Goal: Information Seeking & Learning: Learn about a topic

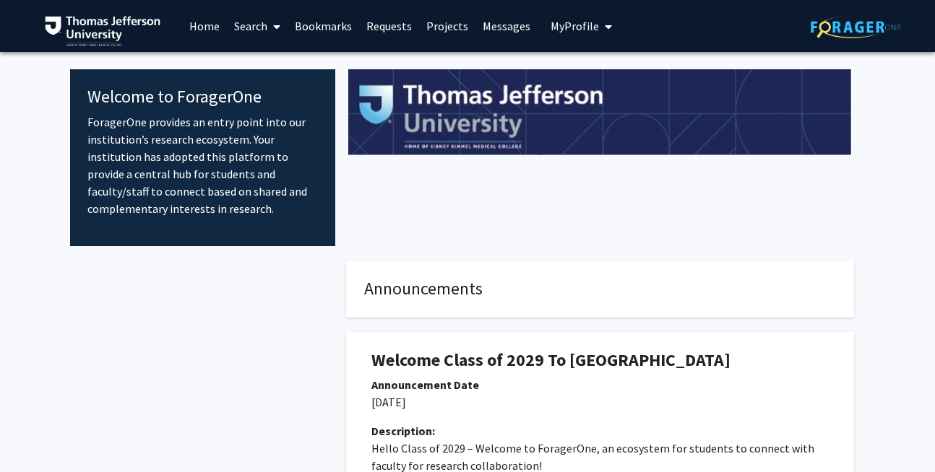
click at [439, 35] on link "Projects" at bounding box center [447, 26] width 56 height 51
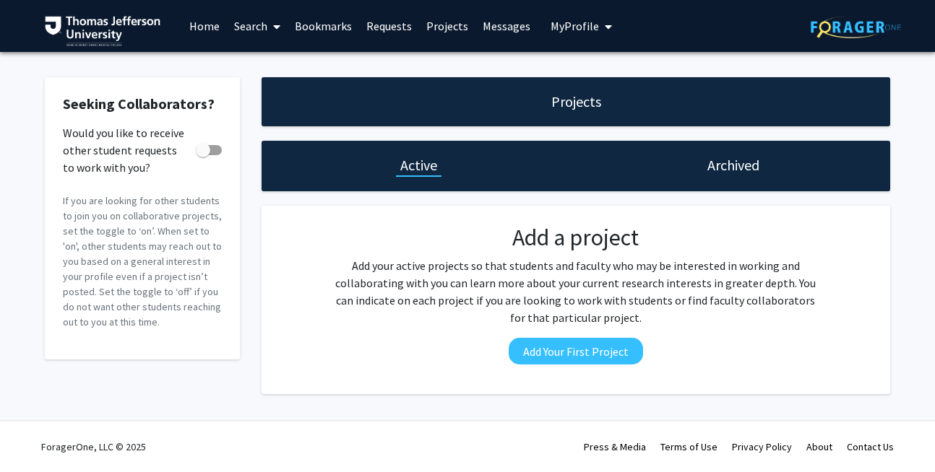
click at [248, 28] on link "Search" at bounding box center [257, 26] width 61 height 51
click at [260, 56] on span "Faculty/Staff" at bounding box center [280, 66] width 106 height 29
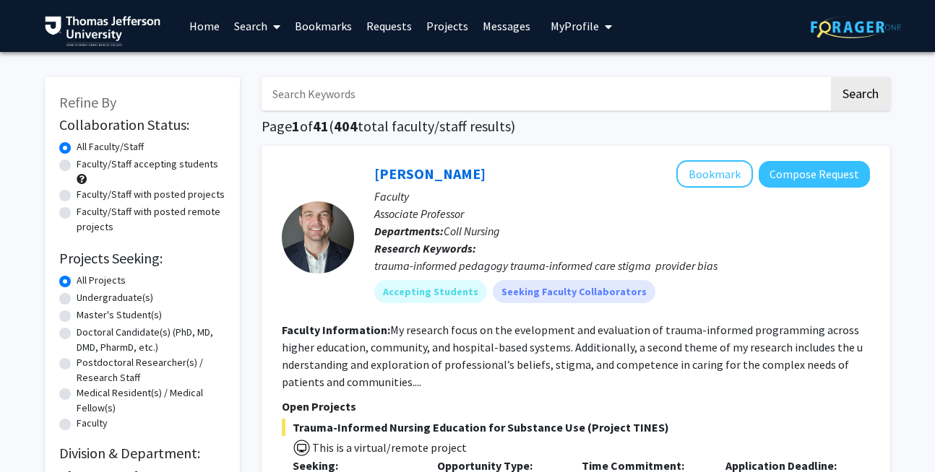
drag, startPoint x: 124, startPoint y: 395, endPoint x: 217, endPoint y: 274, distance: 152.0
click at [217, 274] on fg-radiogroup "Projects Seeking Level All Projects Projects Seeking Level Undergraduate(s) Pro…" at bounding box center [142, 353] width 166 height 160
click at [212, 270] on form "Collaboration Status: Collaboration Status All Faculty/Staff Collaboration Stat…" at bounding box center [142, 274] width 166 height 317
click at [77, 333] on label "Doctoral Candidate(s) (PhD, MD, DMD, PharmD, etc.)" at bounding box center [151, 340] width 149 height 30
click at [77, 333] on input "Doctoral Candidate(s) (PhD, MD, DMD, PharmD, etc.)" at bounding box center [81, 329] width 9 height 9
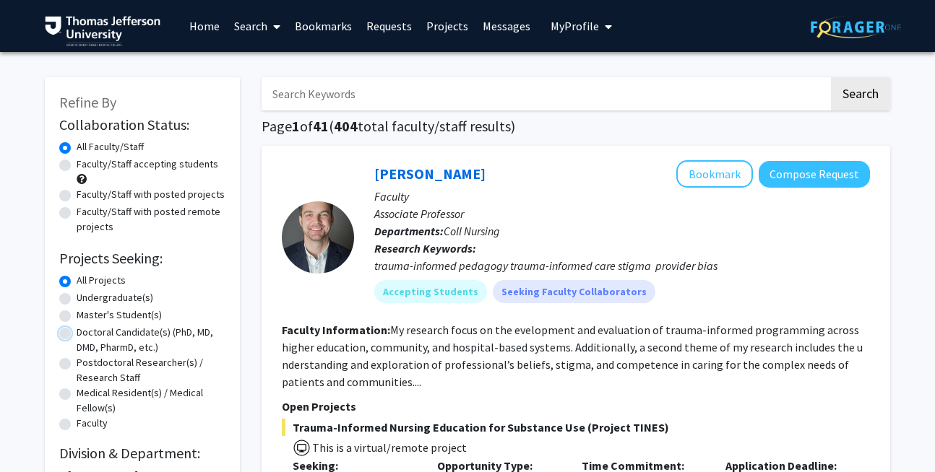
radio input "true"
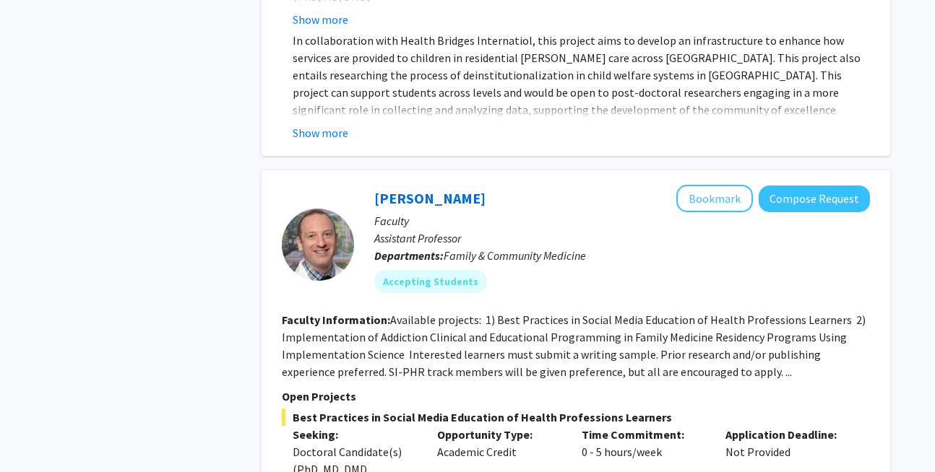
scroll to position [712, 0]
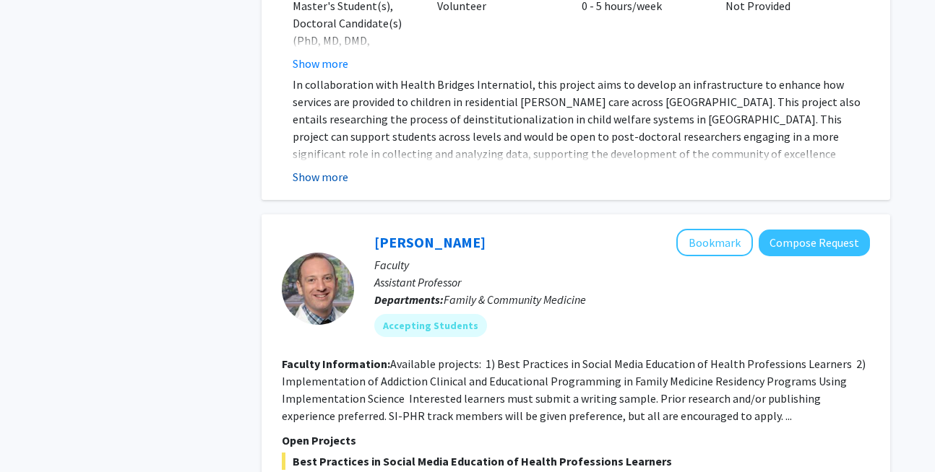
click at [332, 168] on button "Show more" at bounding box center [321, 176] width 56 height 17
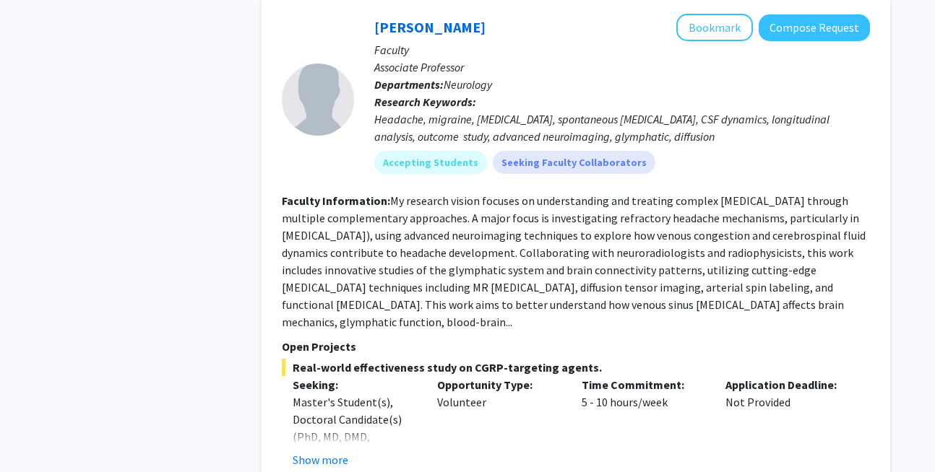
scroll to position [1668, 0]
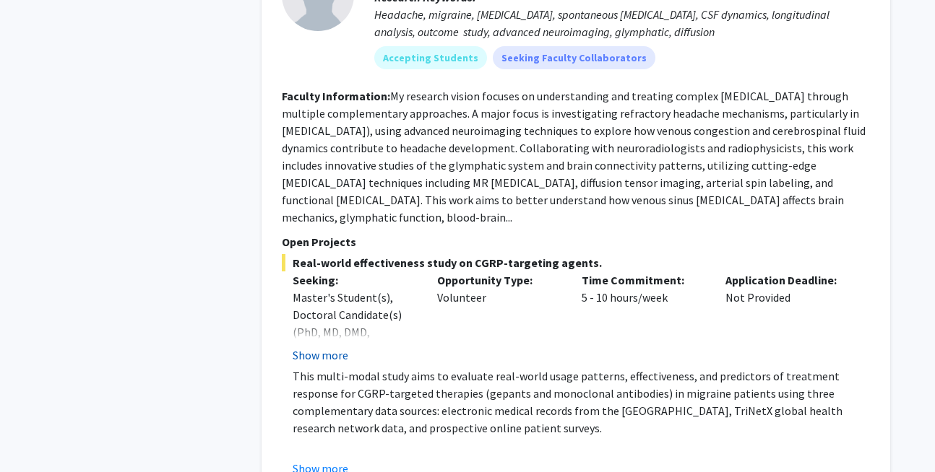
click at [333, 347] on button "Show more" at bounding box center [321, 355] width 56 height 17
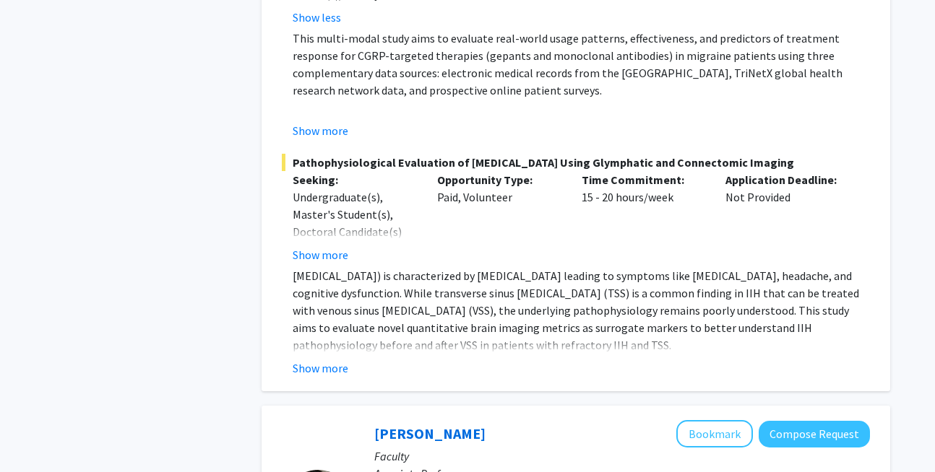
scroll to position [2059, 0]
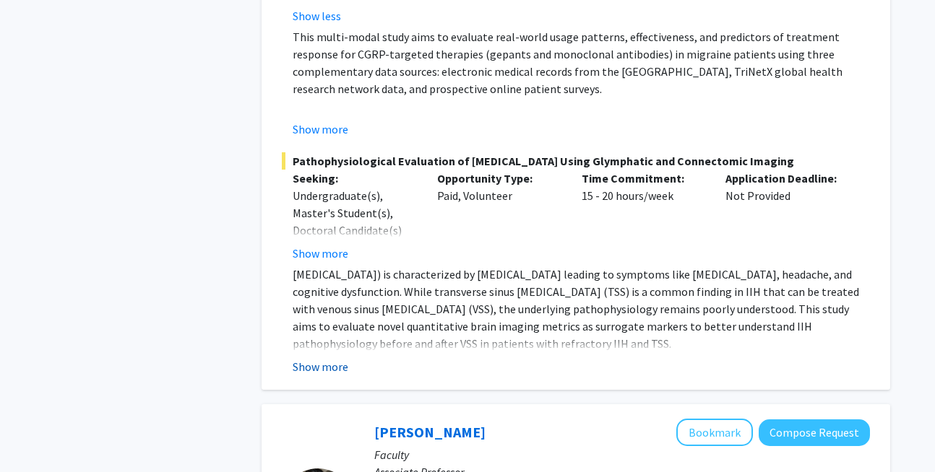
click at [312, 358] on button "Show more" at bounding box center [321, 366] width 56 height 17
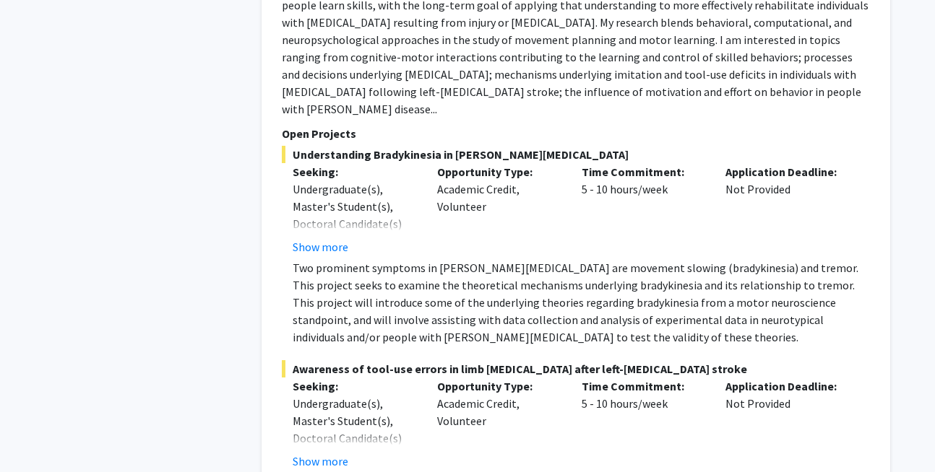
scroll to position [2942, 0]
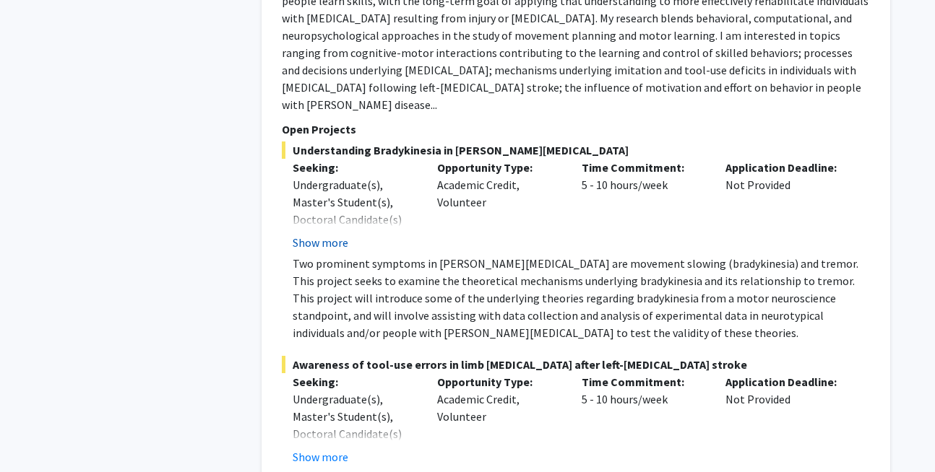
click at [329, 234] on button "Show more" at bounding box center [321, 242] width 56 height 17
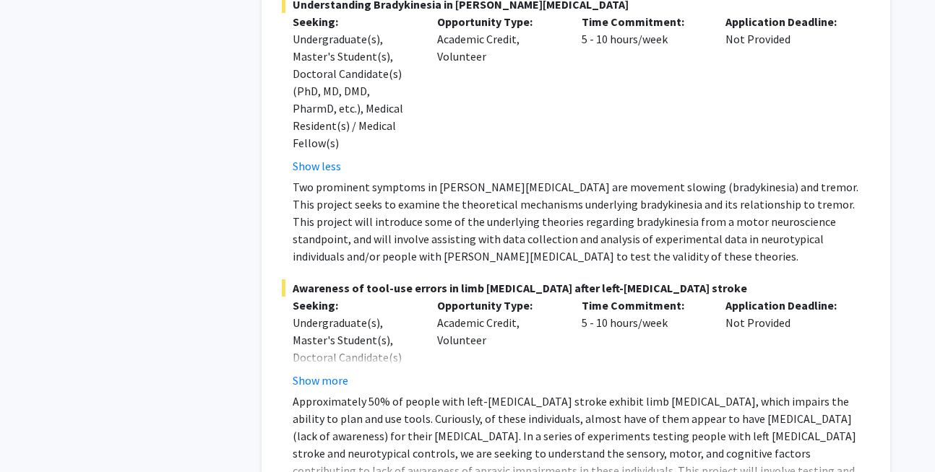
scroll to position [3091, 0]
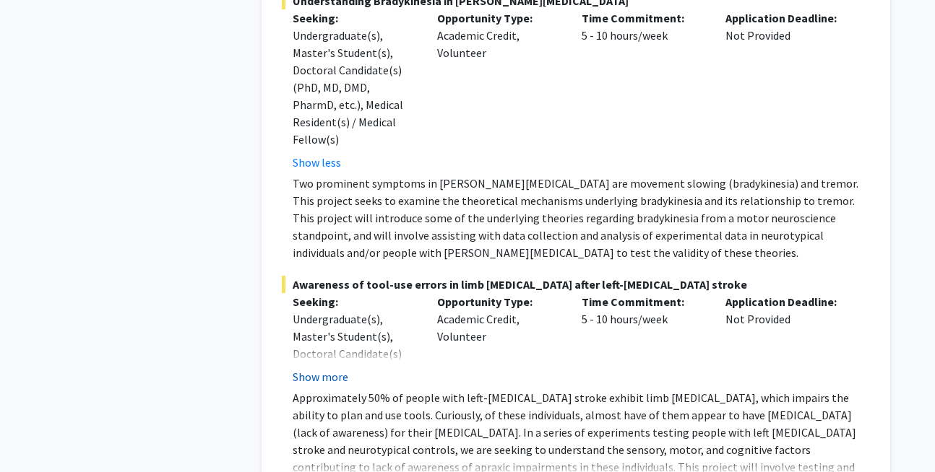
click at [321, 368] on button "Show more" at bounding box center [321, 376] width 56 height 17
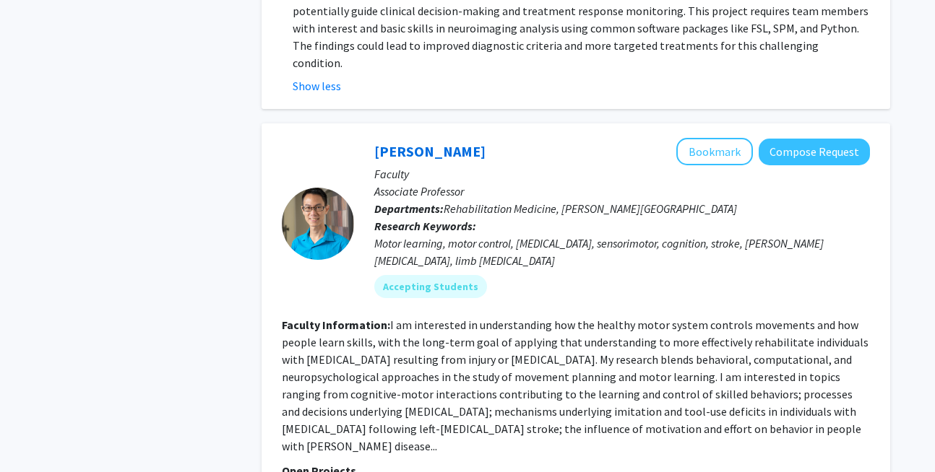
scroll to position [2594, 0]
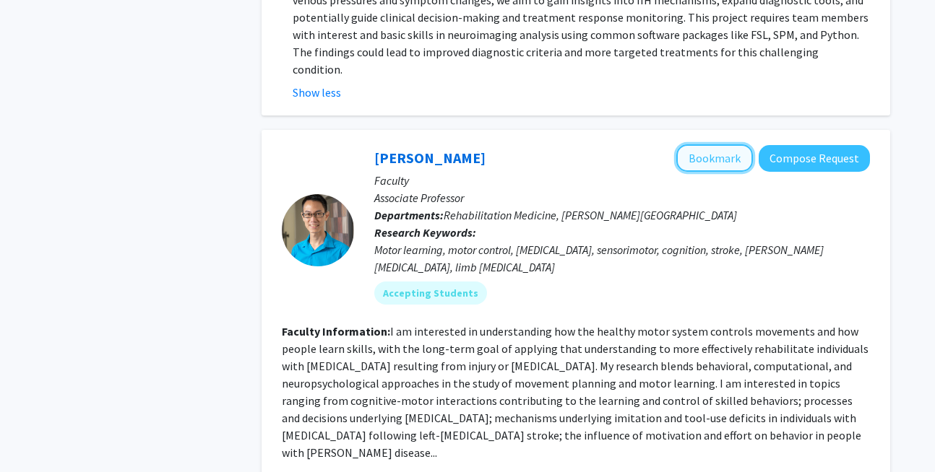
click at [703, 144] on button "Bookmark" at bounding box center [714, 157] width 77 height 27
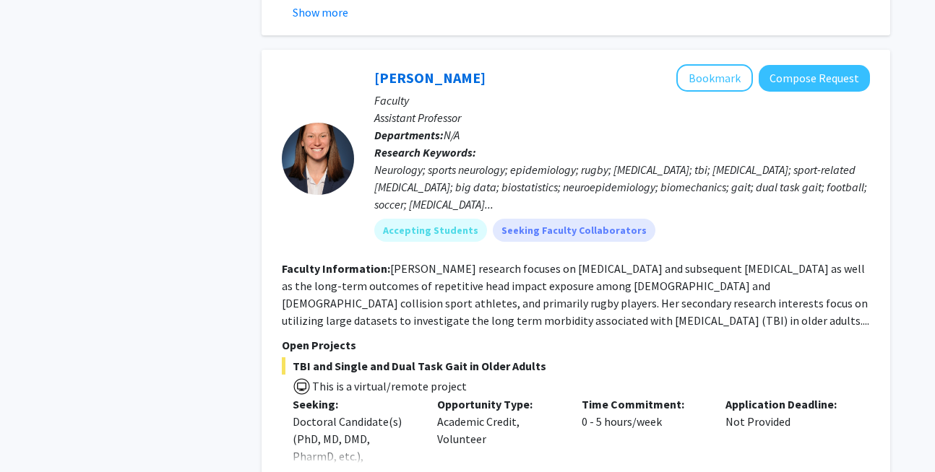
scroll to position [3639, 0]
click at [547, 261] on fg-read-more "[PERSON_NAME] research focuses on [MEDICAL_DATA] and subsequent [MEDICAL_DATA] …" at bounding box center [575, 294] width 587 height 66
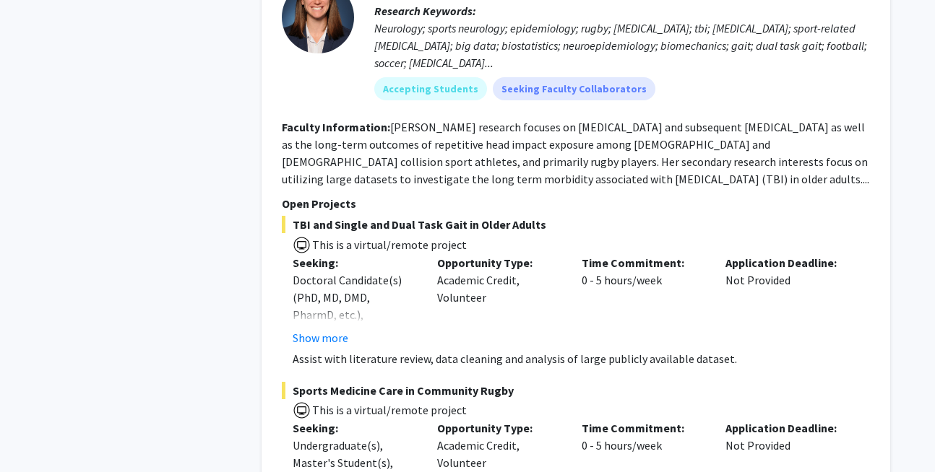
scroll to position [3781, 0]
click at [320, 329] on button "Show more" at bounding box center [321, 337] width 56 height 17
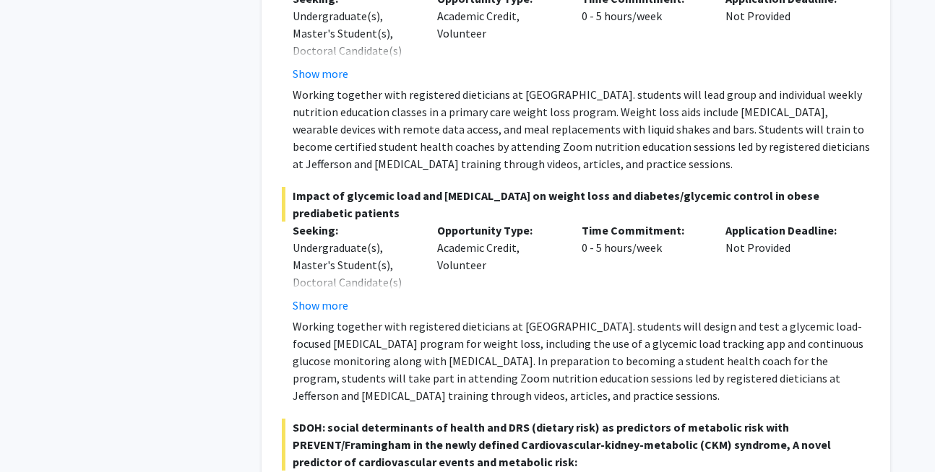
scroll to position [5445, 0]
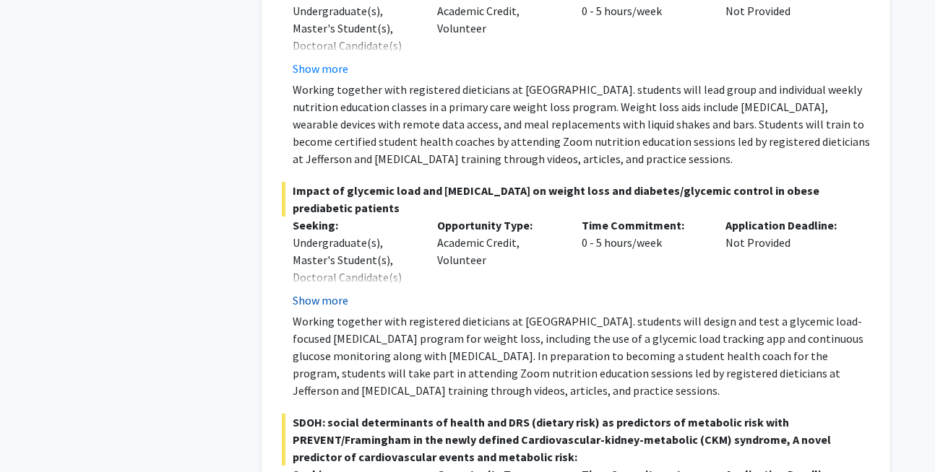
click at [328, 292] on button "Show more" at bounding box center [321, 300] width 56 height 17
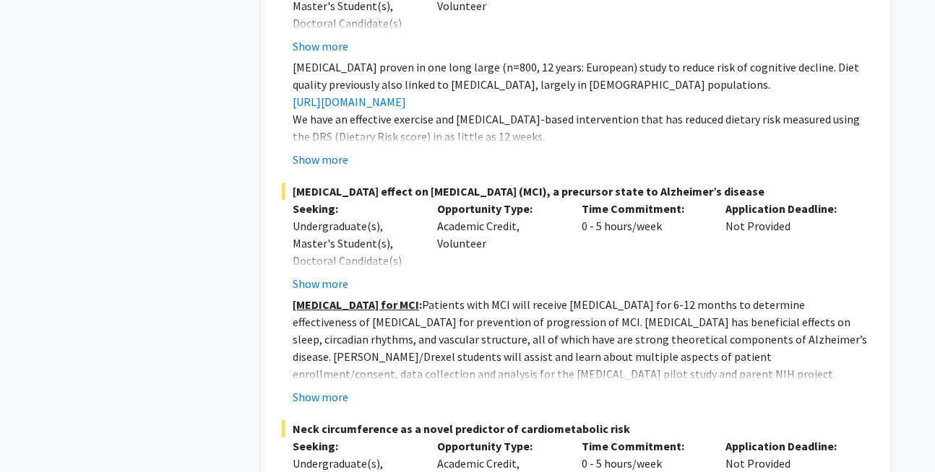
scroll to position [6774, 0]
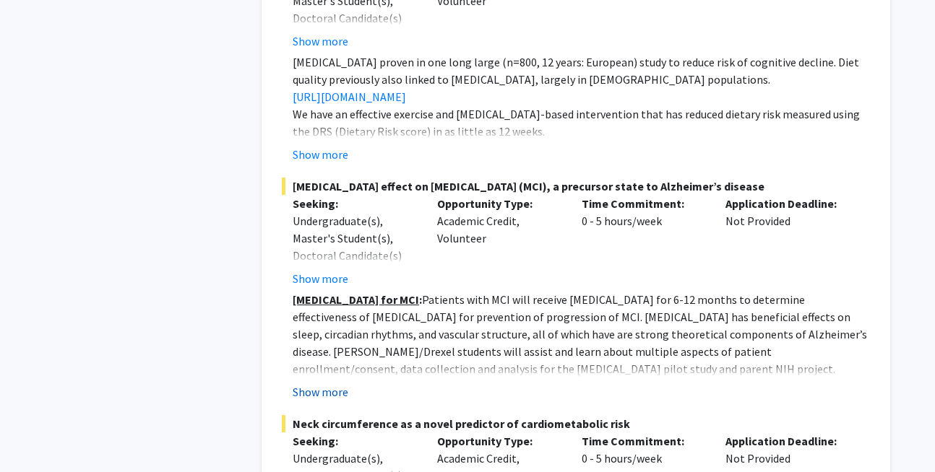
click at [315, 384] on button "Show more" at bounding box center [321, 392] width 56 height 17
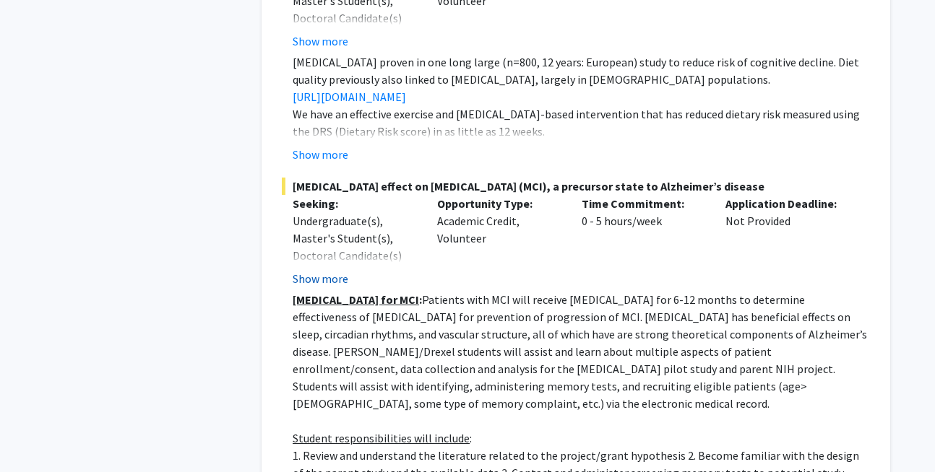
click at [313, 270] on button "Show more" at bounding box center [321, 278] width 56 height 17
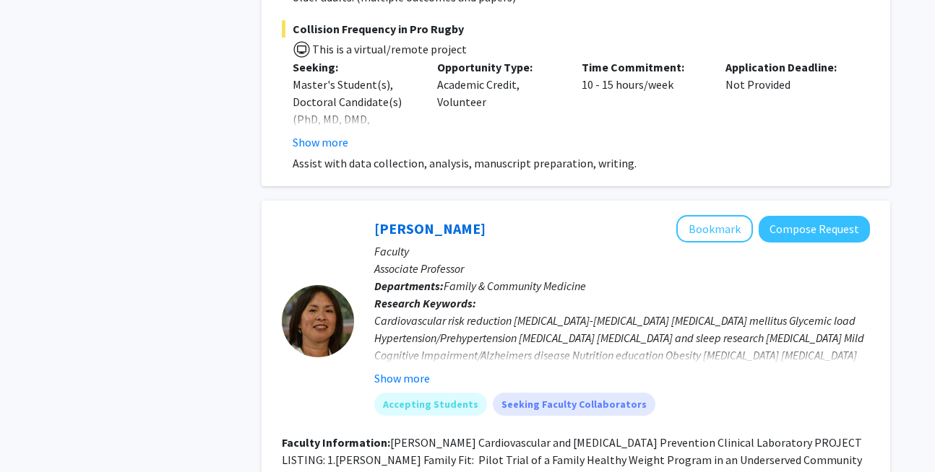
scroll to position [4554, 0]
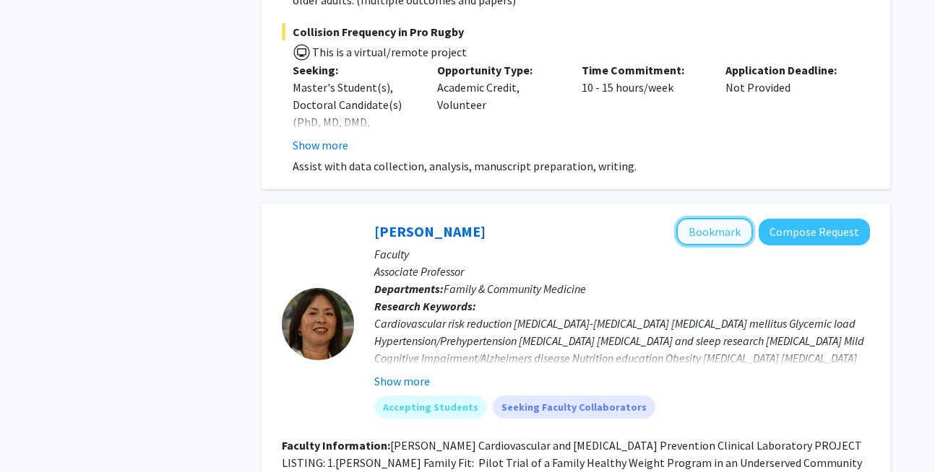
click at [729, 218] on button "Bookmark" at bounding box center [714, 231] width 77 height 27
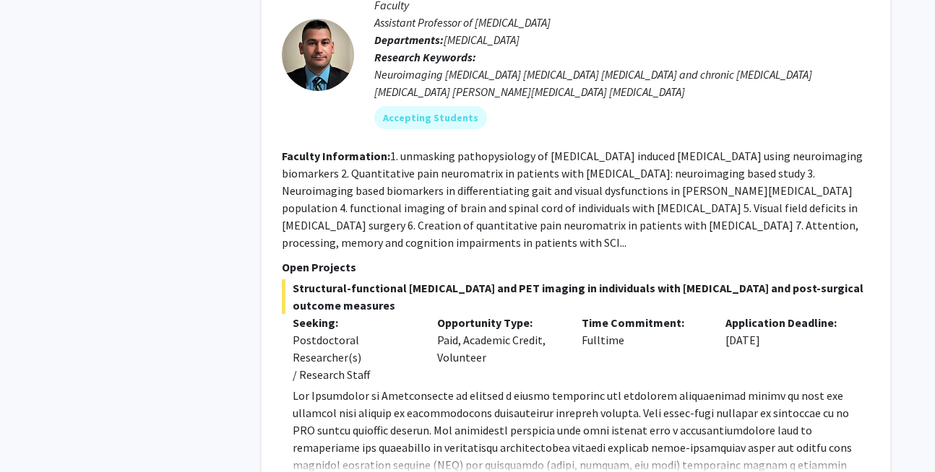
scroll to position [9235, 0]
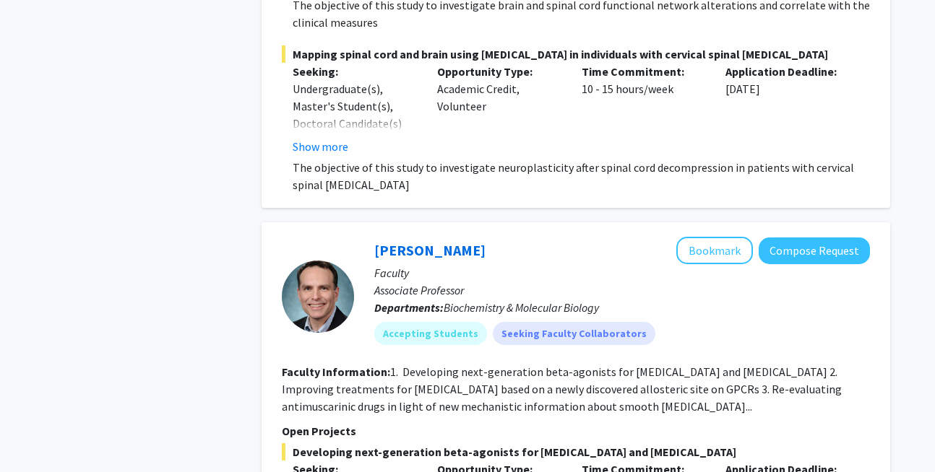
scroll to position [10444, 0]
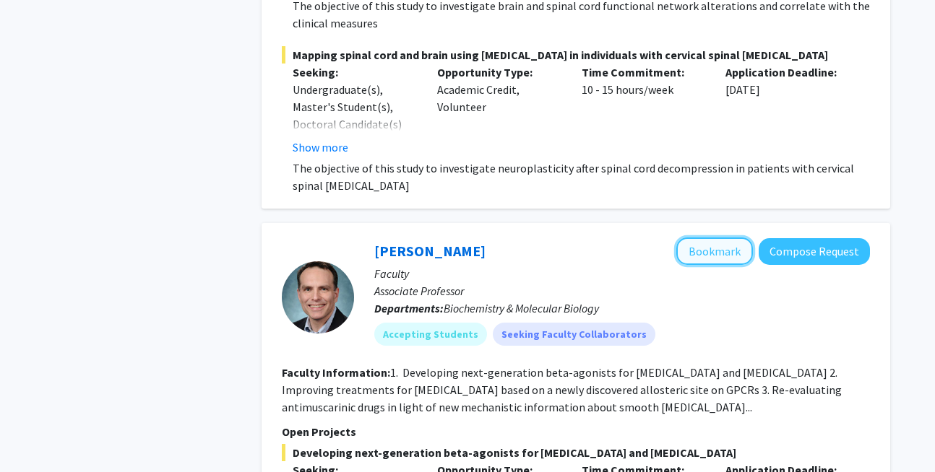
click at [714, 238] on button "Bookmark" at bounding box center [714, 251] width 77 height 27
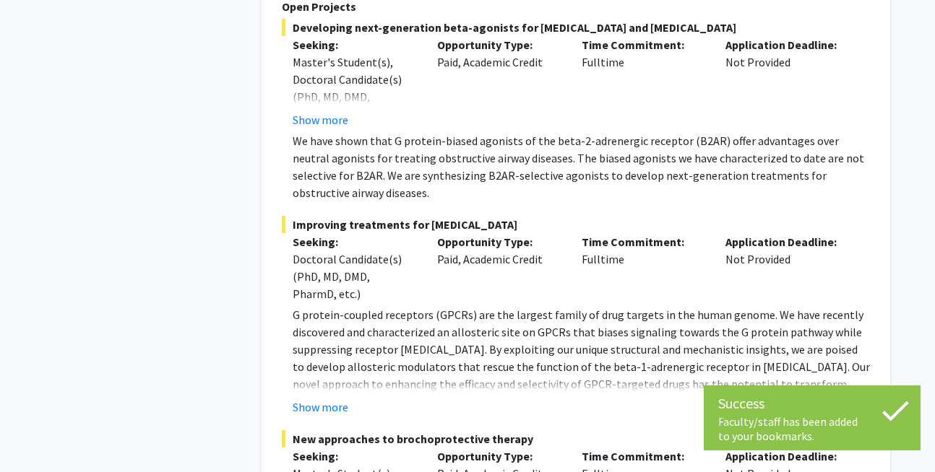
scroll to position [10870, 0]
click at [319, 306] on fg-read-more "G protein-coupled receptors (GPCRs) are the largest family of drug targets in t…" at bounding box center [576, 361] width 588 height 110
click at [315, 398] on button "Show more" at bounding box center [321, 406] width 56 height 17
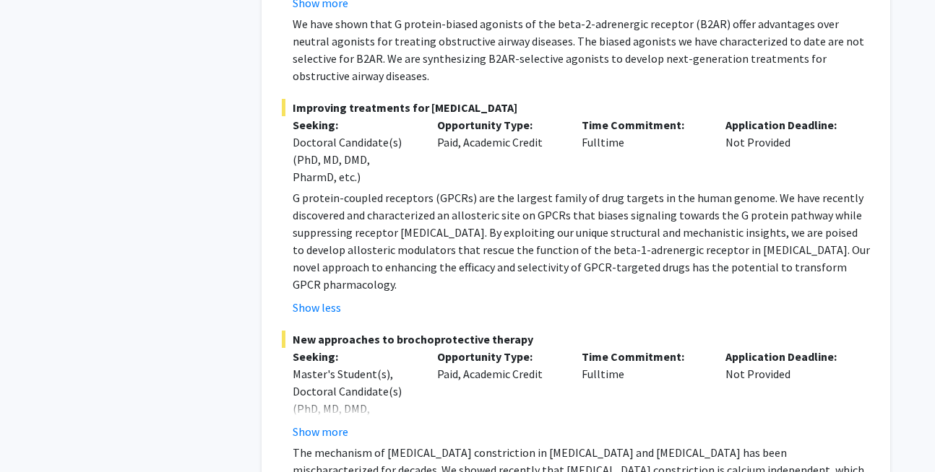
scroll to position [10987, 0]
click at [321, 423] on button "Show more" at bounding box center [321, 431] width 56 height 17
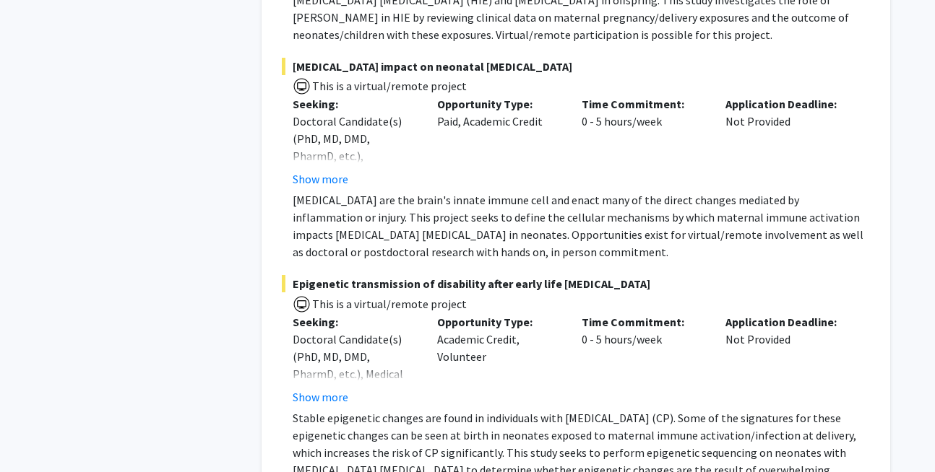
scroll to position [12004, 0]
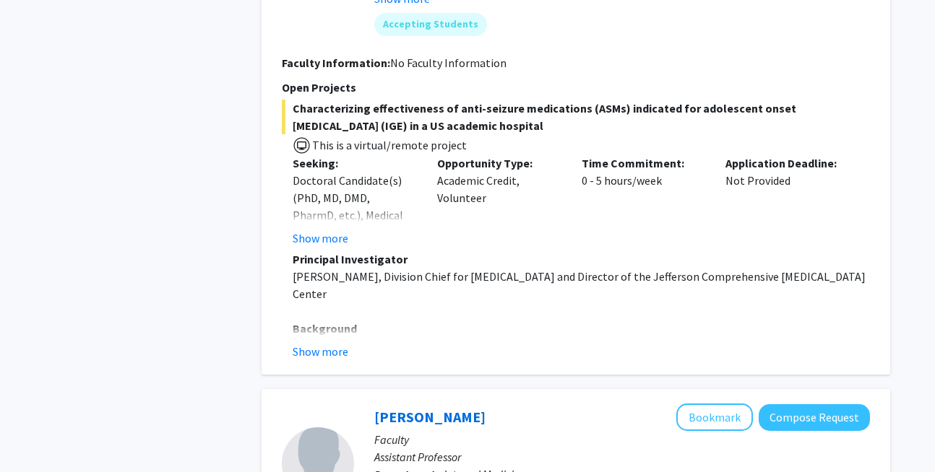
scroll to position [1553, 0]
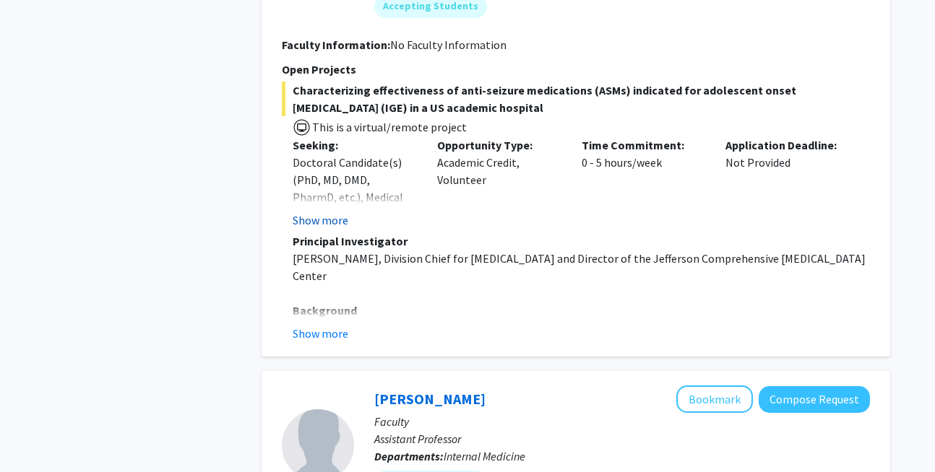
click at [311, 212] on button "Show more" at bounding box center [321, 220] width 56 height 17
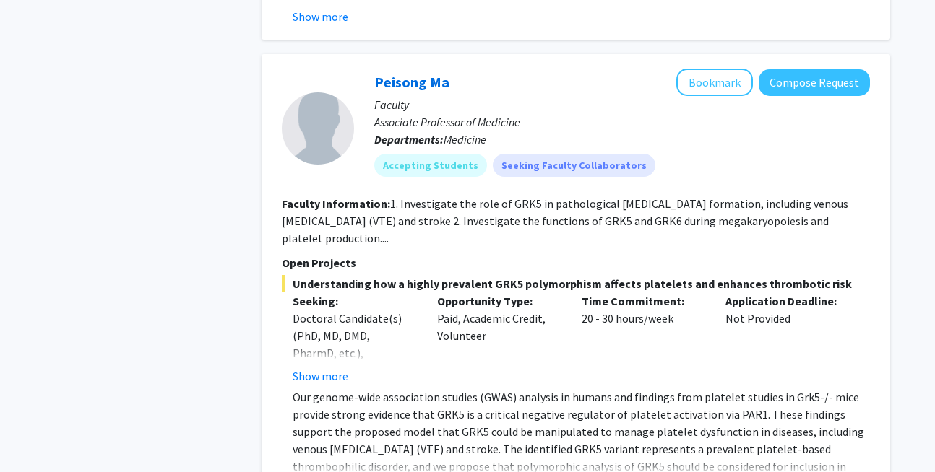
scroll to position [4779, 0]
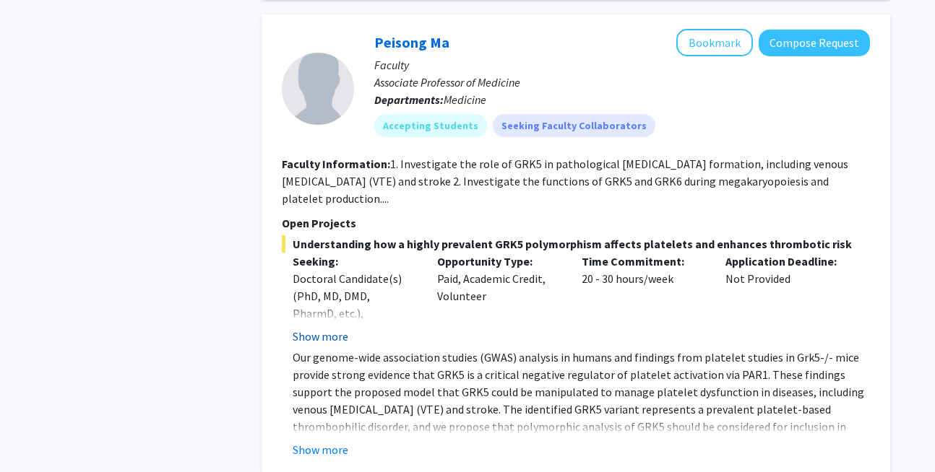
click at [336, 328] on button "Show more" at bounding box center [321, 336] width 56 height 17
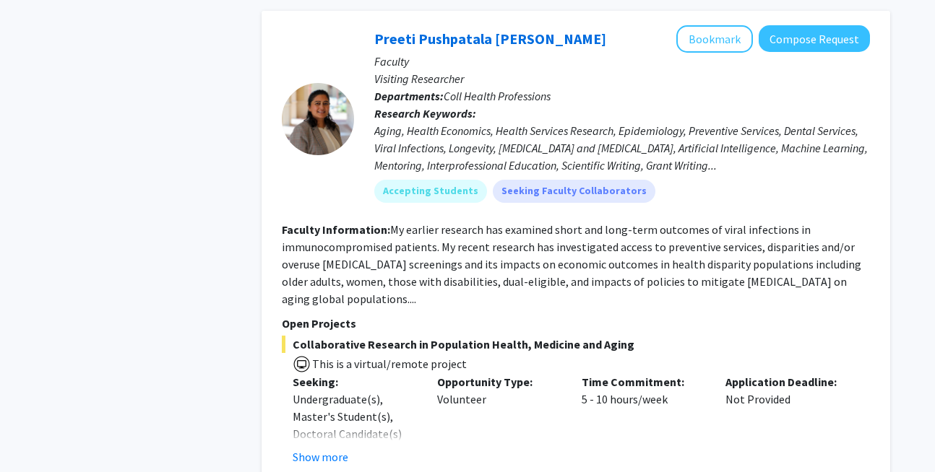
scroll to position [4132, 0]
